Goal: Information Seeking & Learning: Learn about a topic

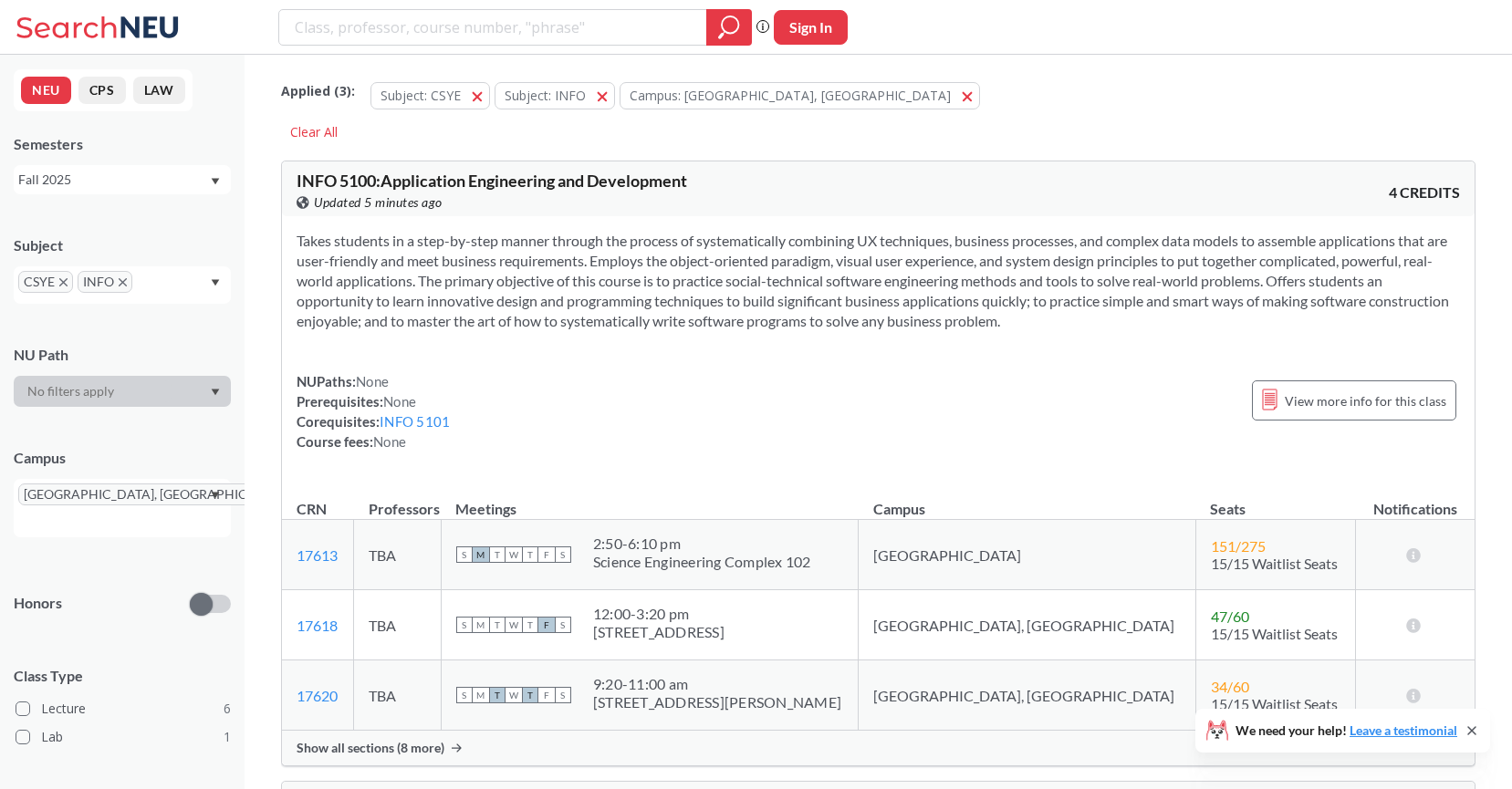
click at [150, 480] on div "[GEOGRAPHIC_DATA], [GEOGRAPHIC_DATA]" at bounding box center [122, 507] width 217 height 58
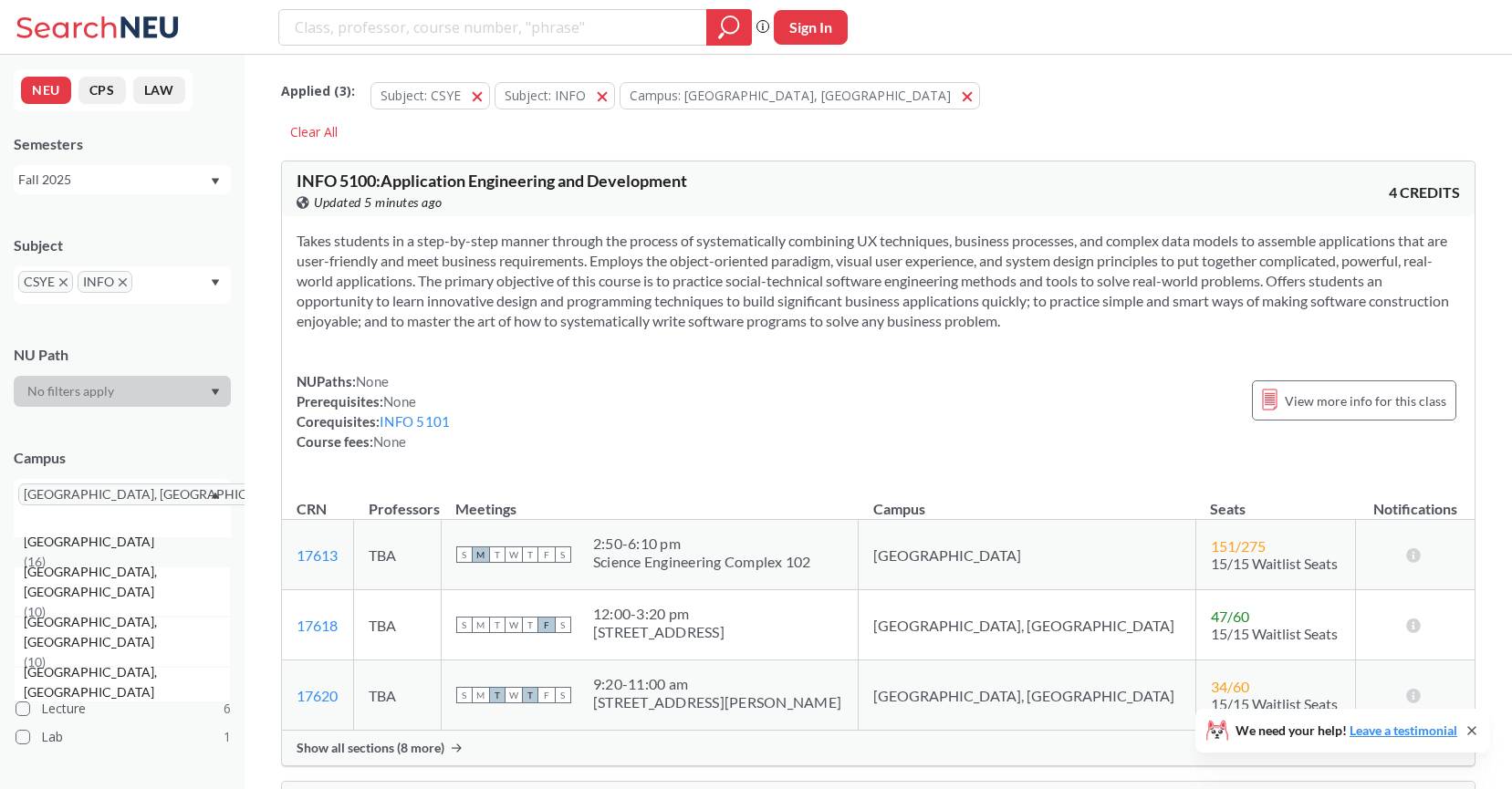
scroll to position [127, 0]
click at [103, 625] on div "[GEOGRAPHIC_DATA], [GEOGRAPHIC_DATA] ( 10 )" at bounding box center [122, 636] width 217 height 51
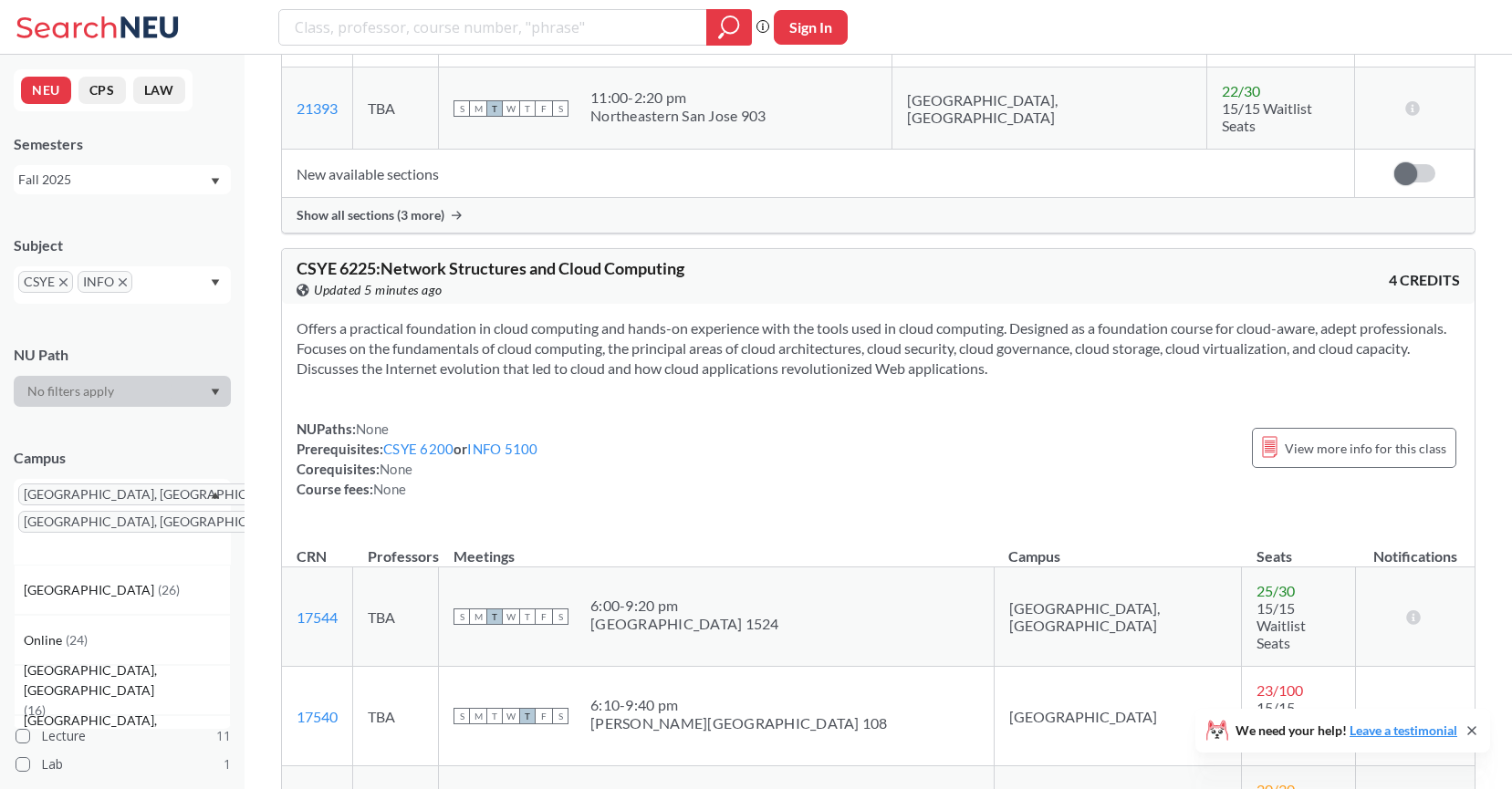
scroll to position [4563, 0]
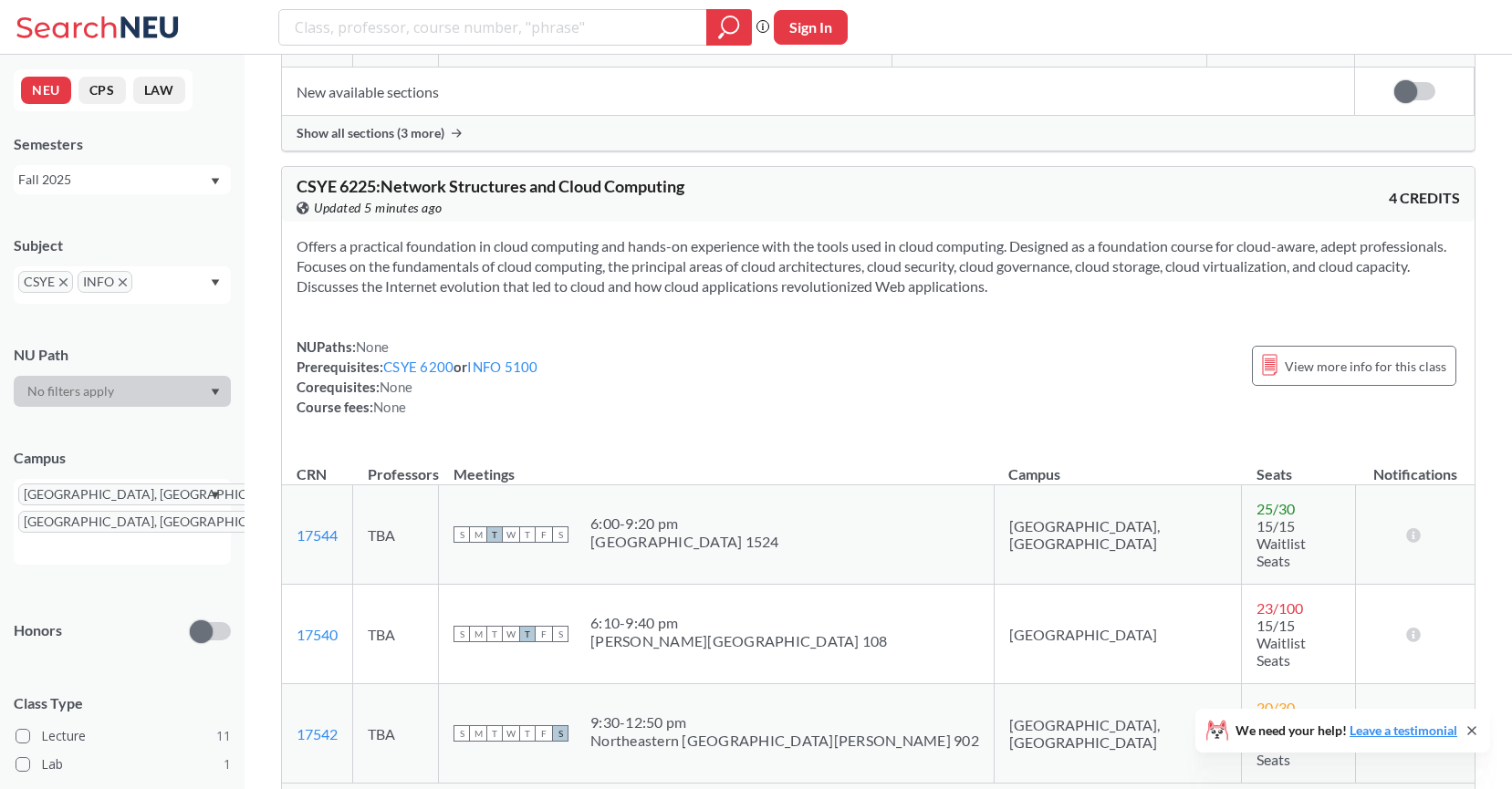
click at [374, 788] on span "Show all sections (1 more)" at bounding box center [370, 801] width 148 height 17
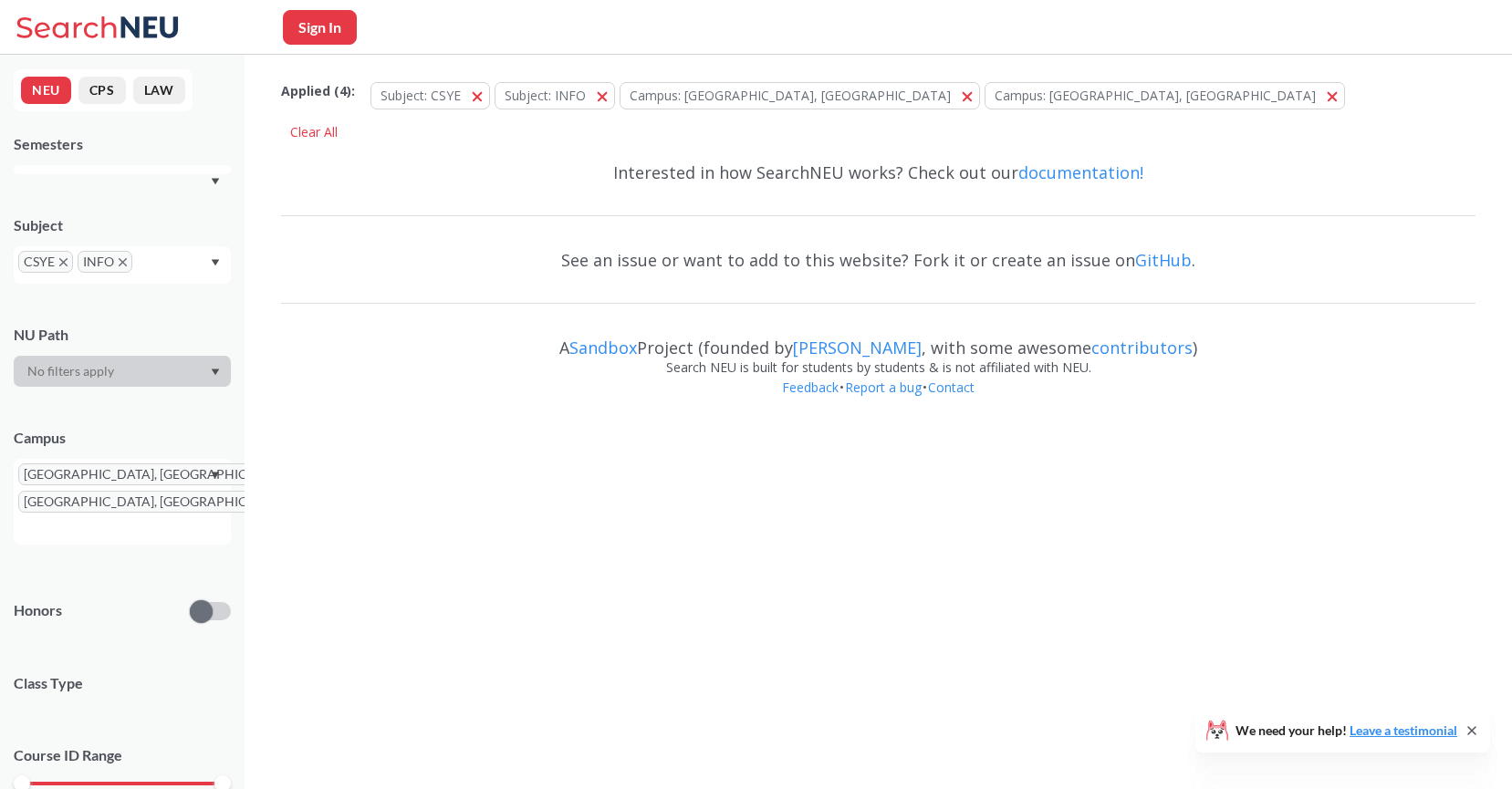
scroll to position [4563, 0]
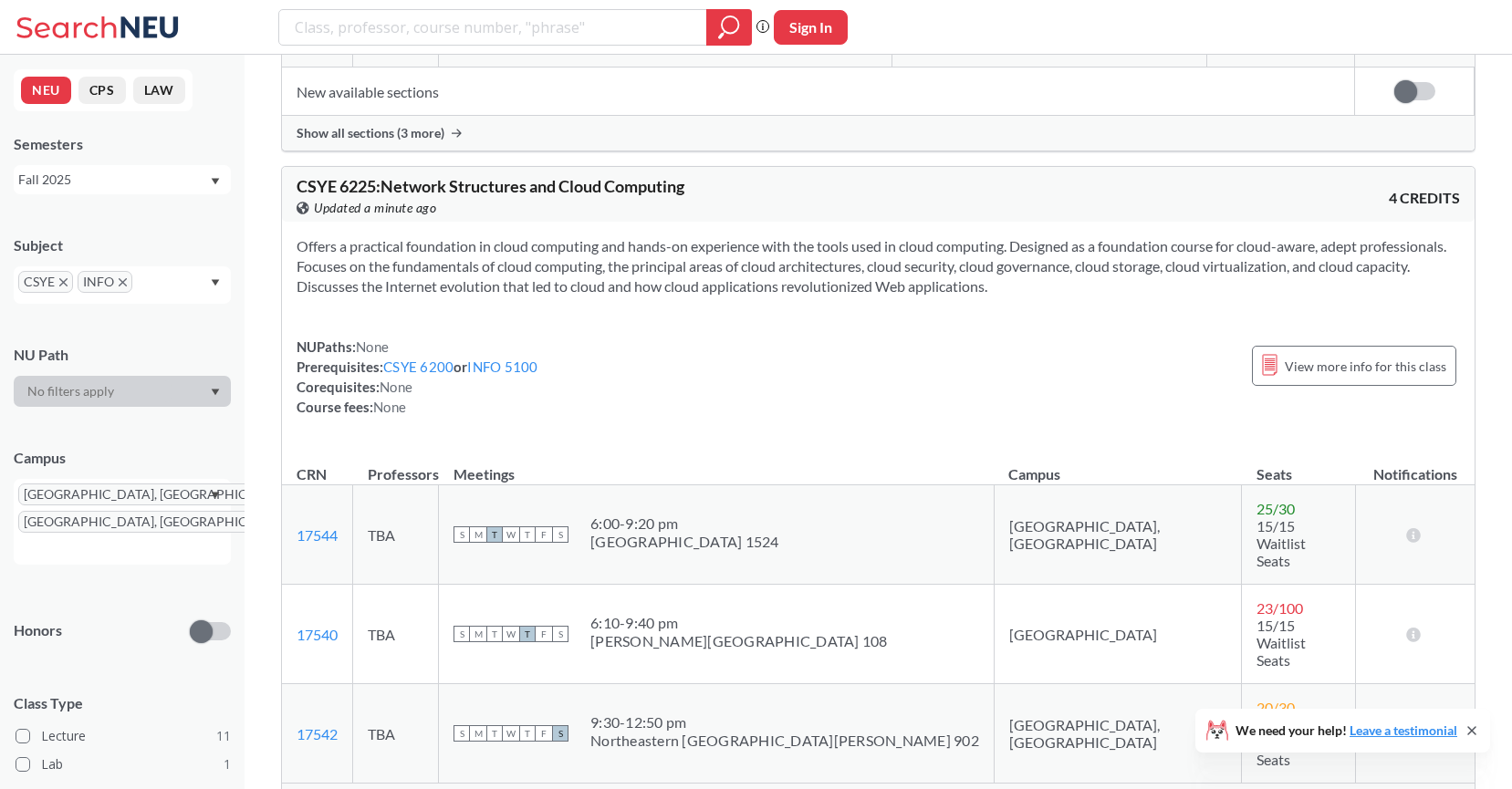
click at [393, 788] on span "Show all sections (1 more)" at bounding box center [370, 801] width 148 height 17
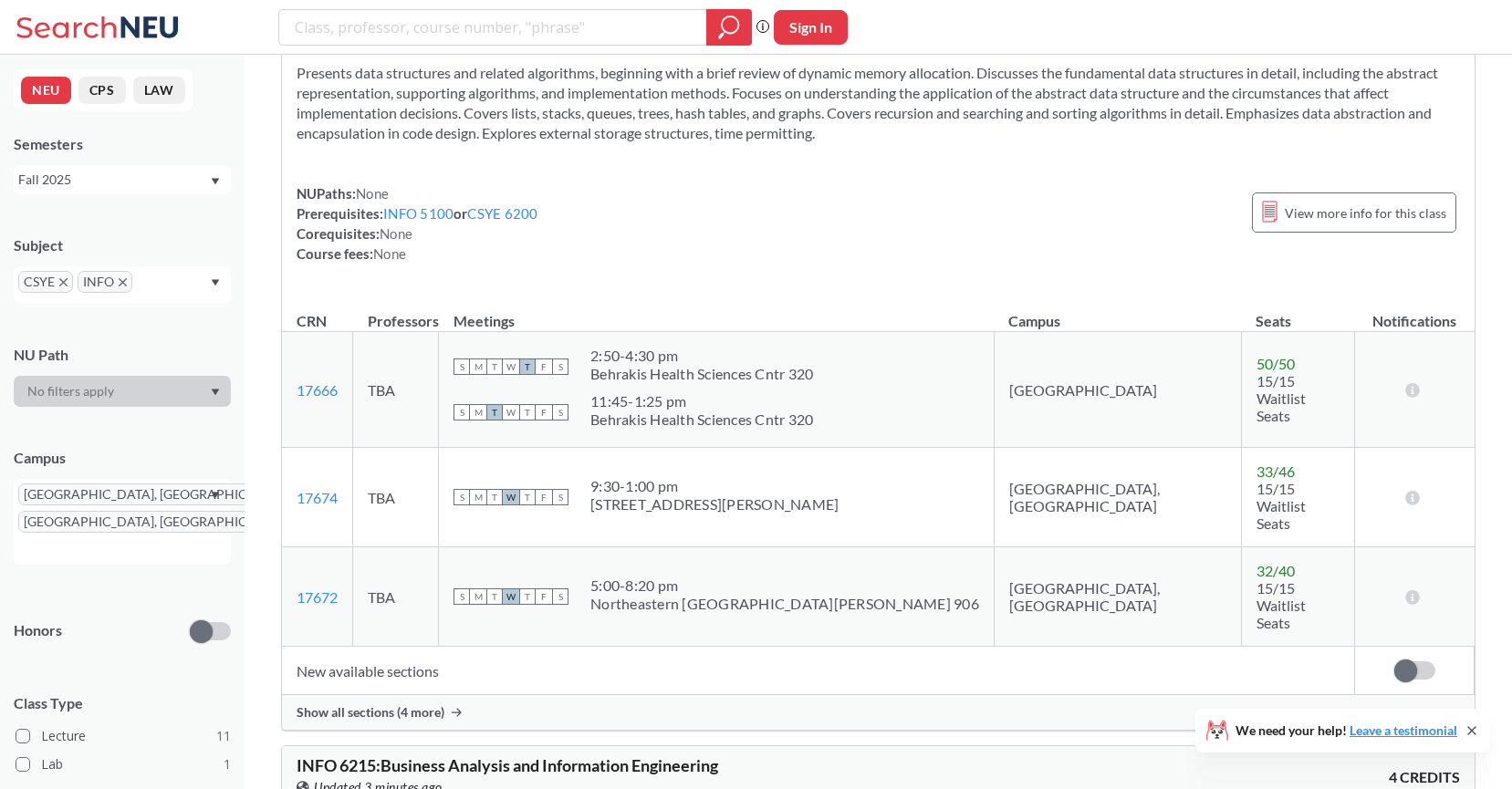
scroll to position [3763, 0]
